Goal: Information Seeking & Learning: Understand process/instructions

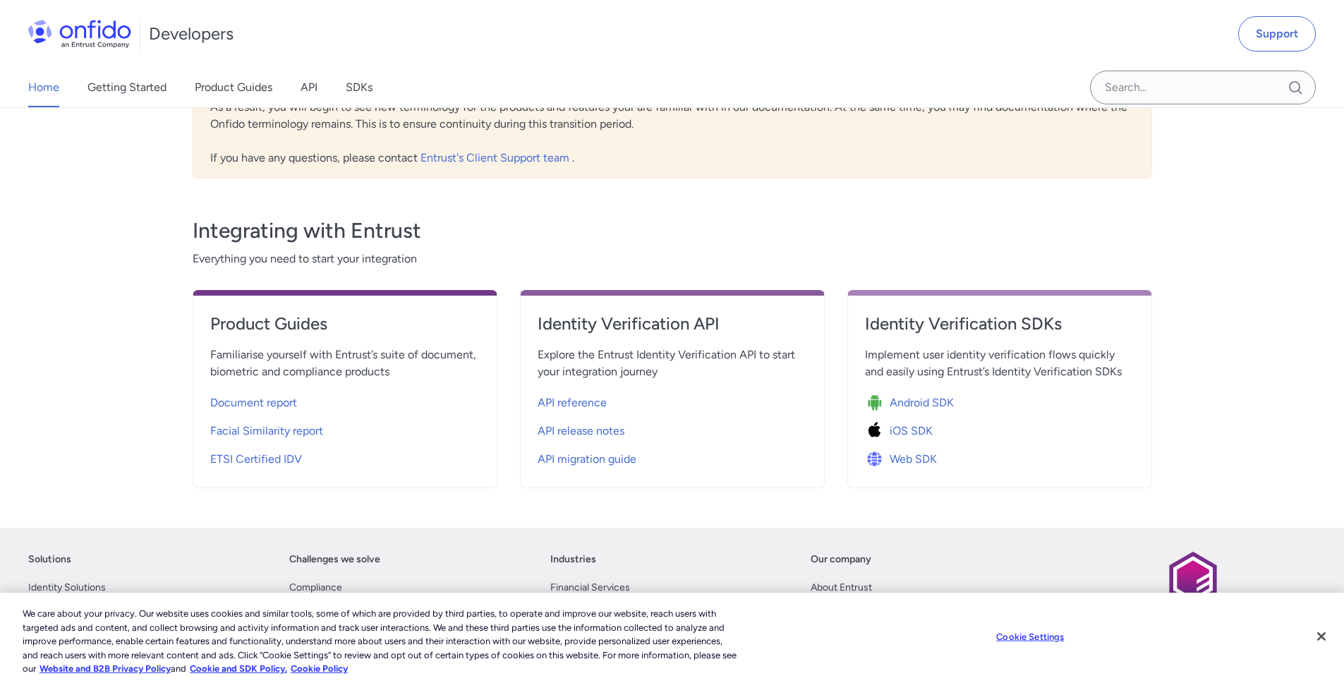
scroll to position [382, 0]
click at [921, 457] on span "Web SDK" at bounding box center [913, 458] width 47 height 17
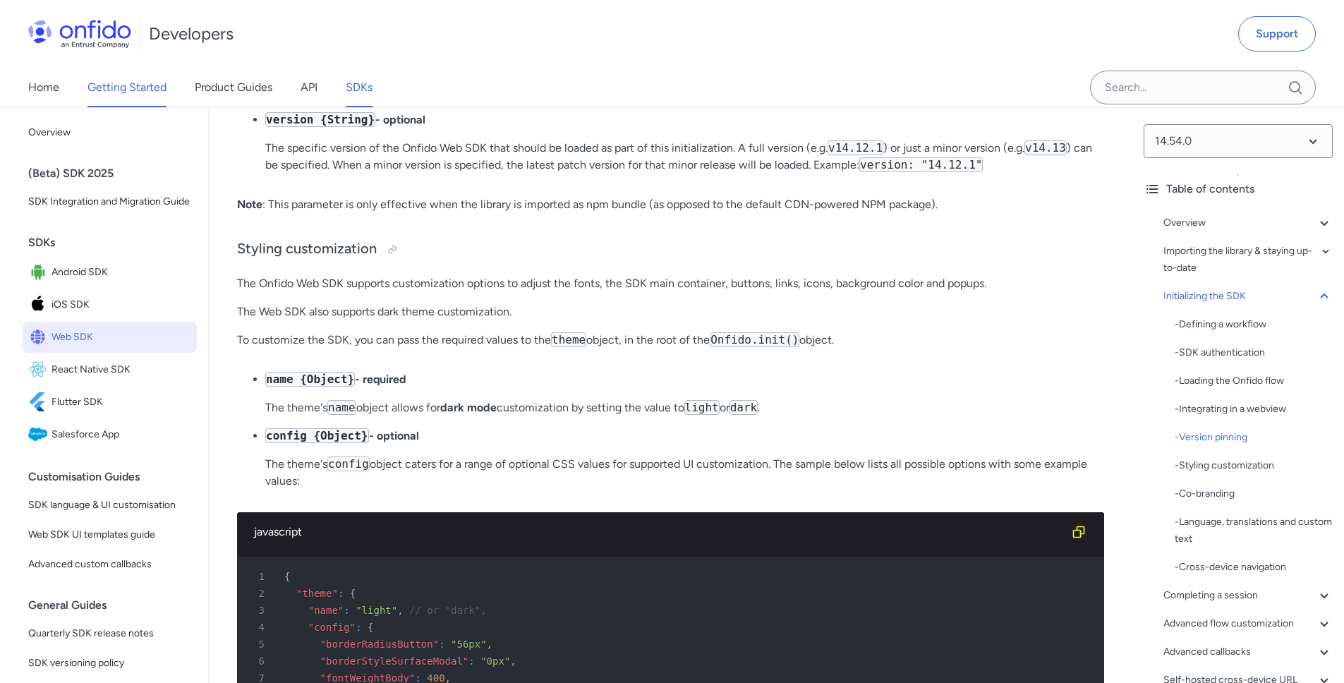
click at [153, 92] on link "Getting Started" at bounding box center [126, 88] width 79 height 40
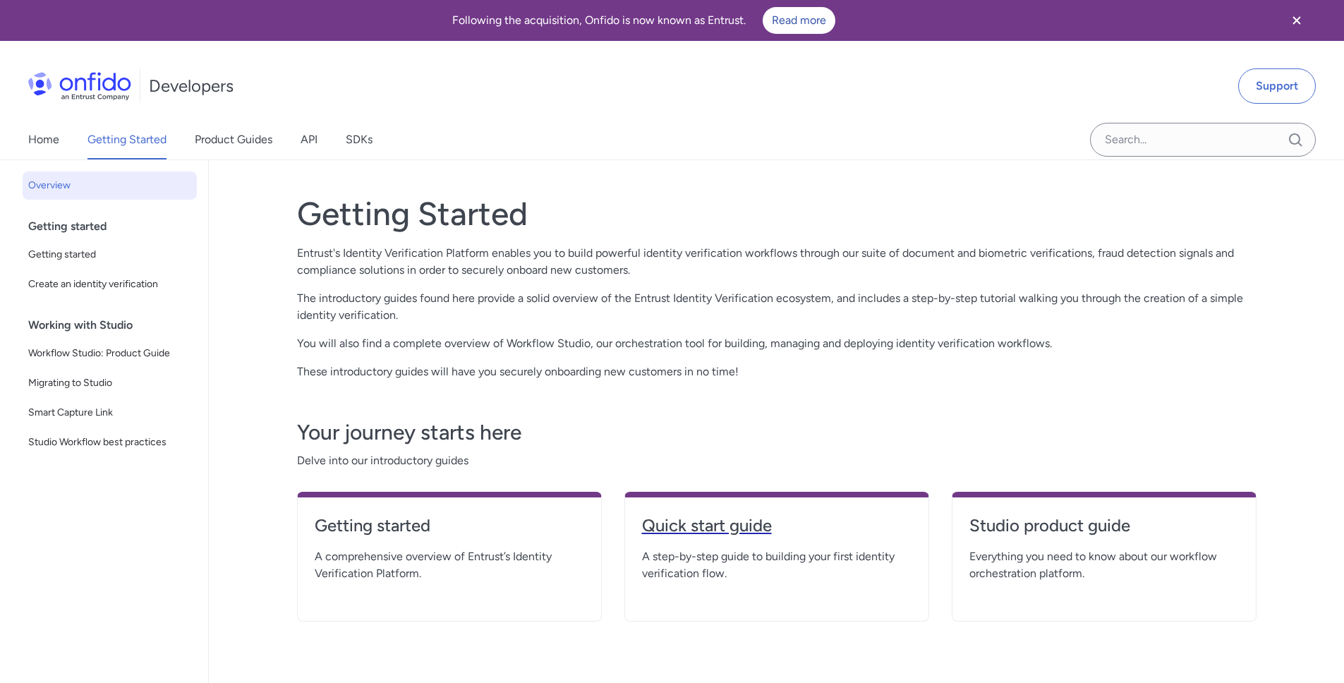
click at [727, 526] on h4 "Quick start guide" at bounding box center [777, 525] width 270 height 23
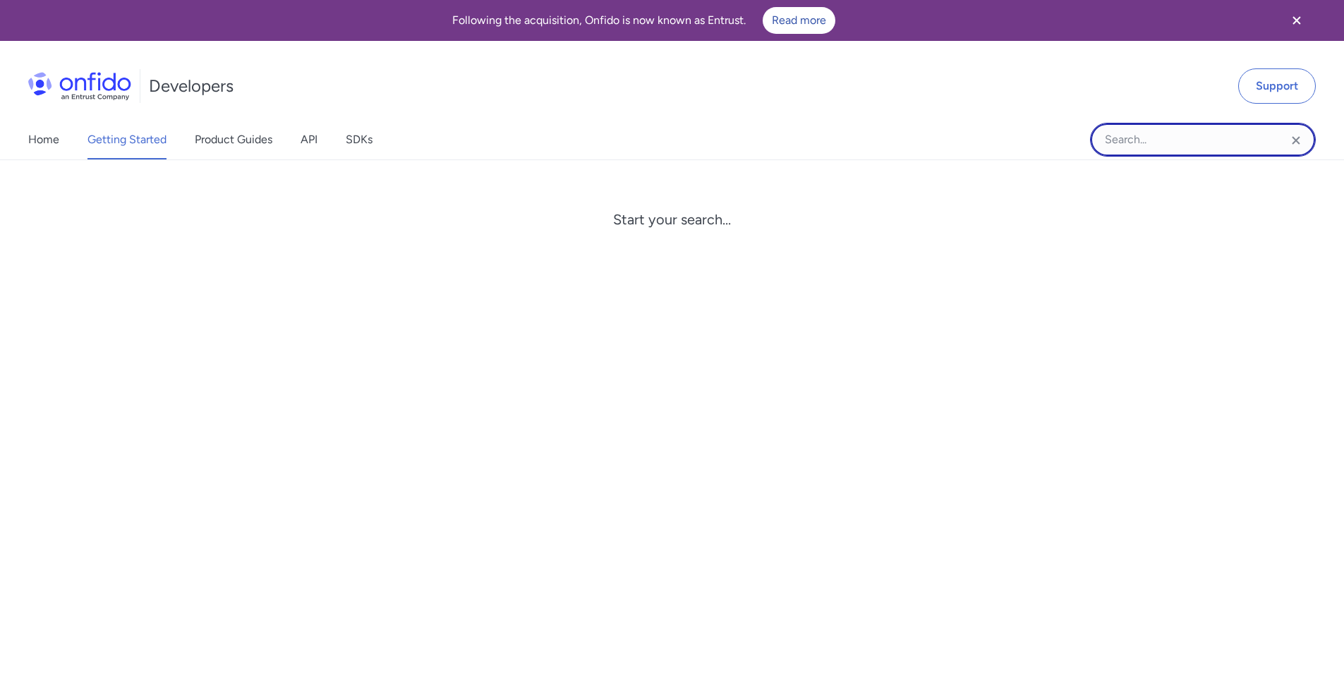
click at [1211, 155] on input "Onfido search input field" at bounding box center [1203, 140] width 226 height 34
type input "pricing"
